Goal: Find specific page/section: Find specific page/section

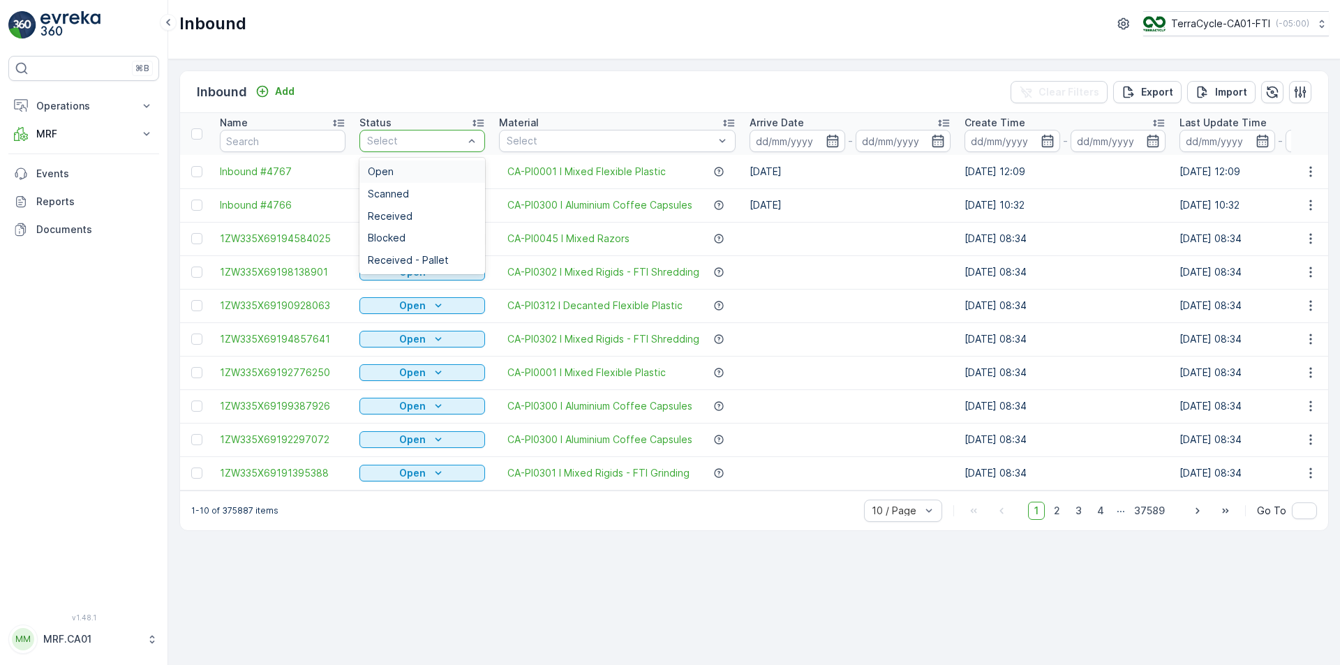
click at [453, 131] on div "Select" at bounding box center [423, 141] width 126 height 22
click at [447, 190] on div "Scanned" at bounding box center [422, 193] width 109 height 11
